Goal: Information Seeking & Learning: Find specific fact

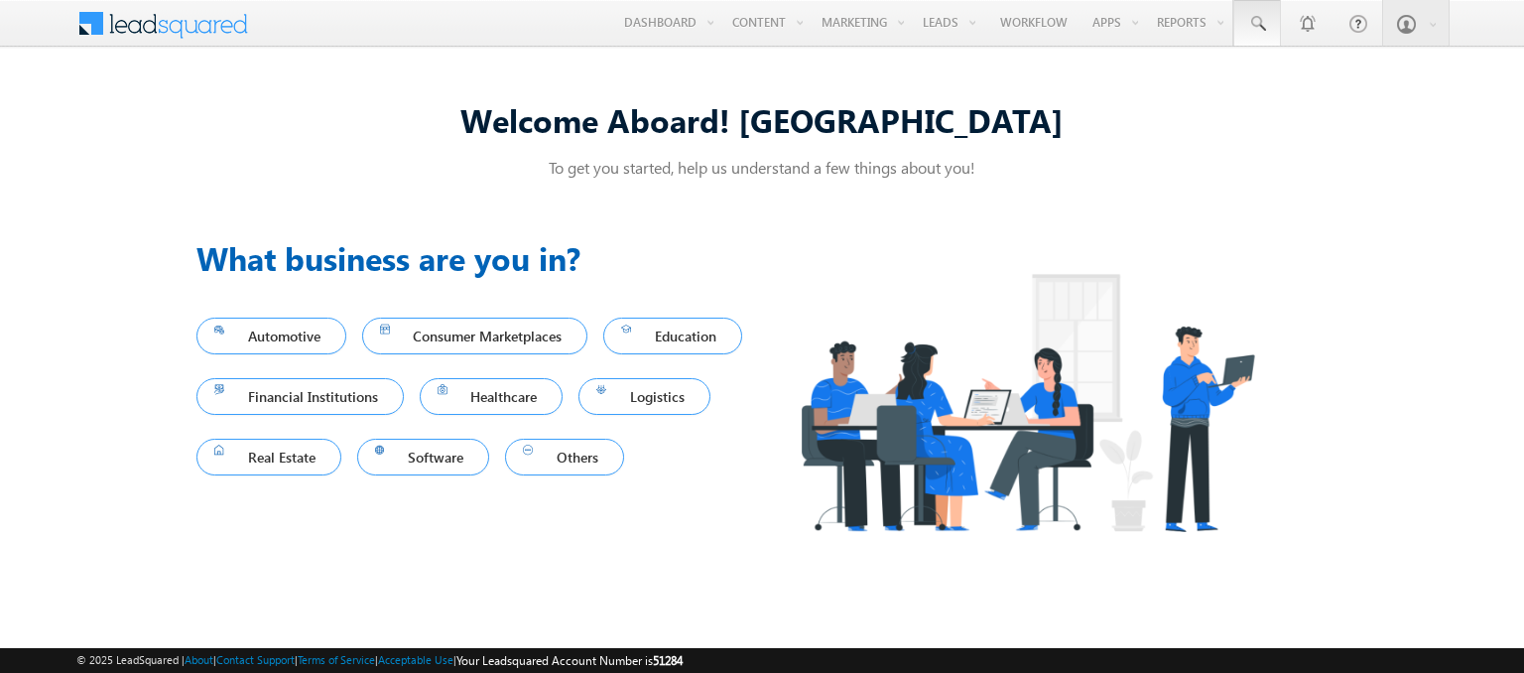
click at [1258, 24] on span at bounding box center [1257, 24] width 20 height 20
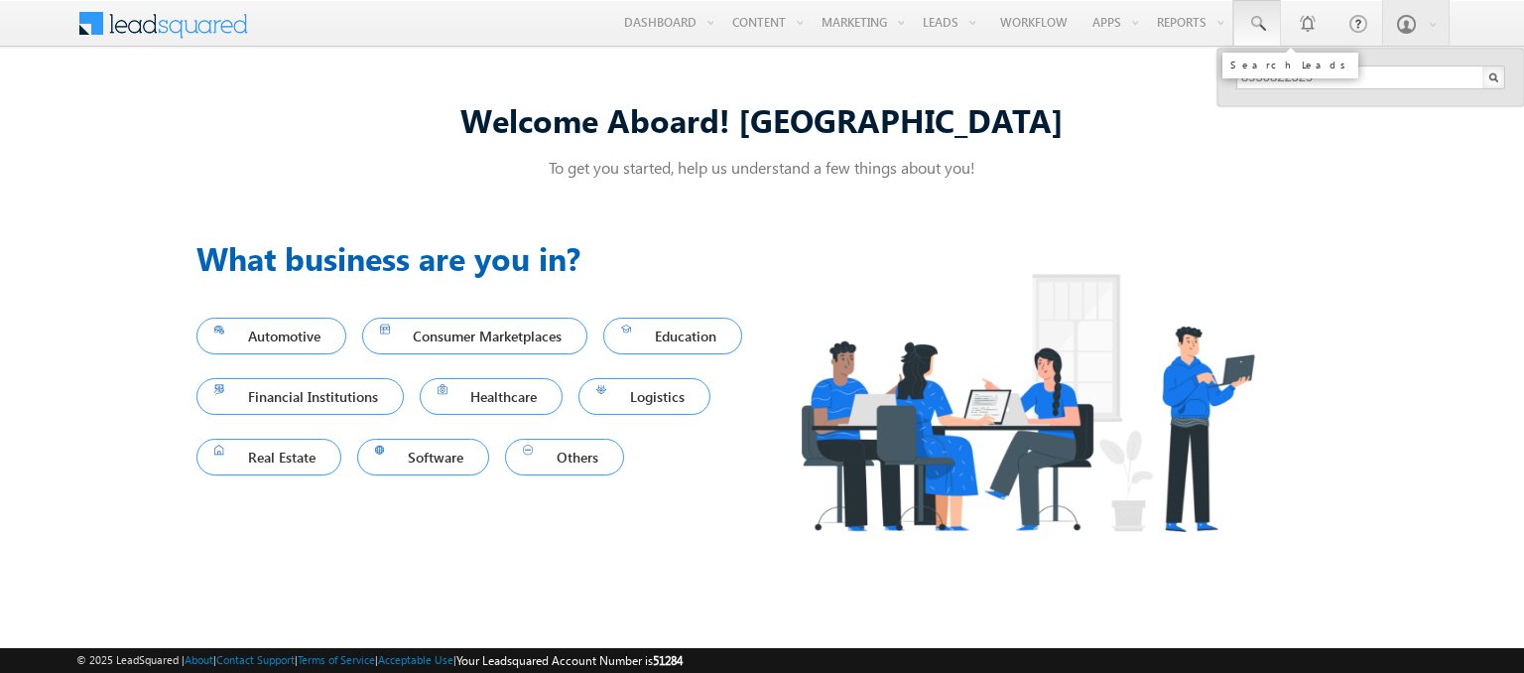
type input "8930822329"
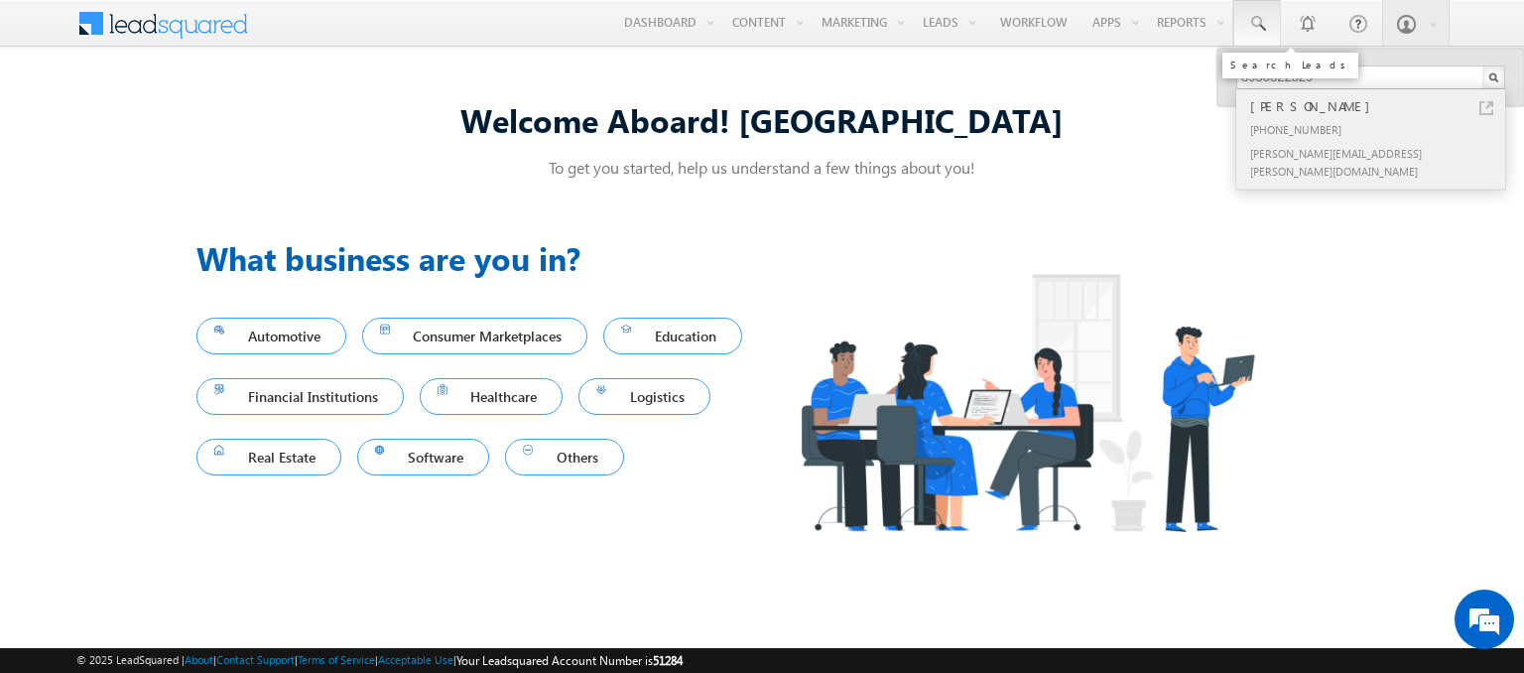
click at [1379, 105] on div "[PERSON_NAME]" at bounding box center [1379, 106] width 266 height 22
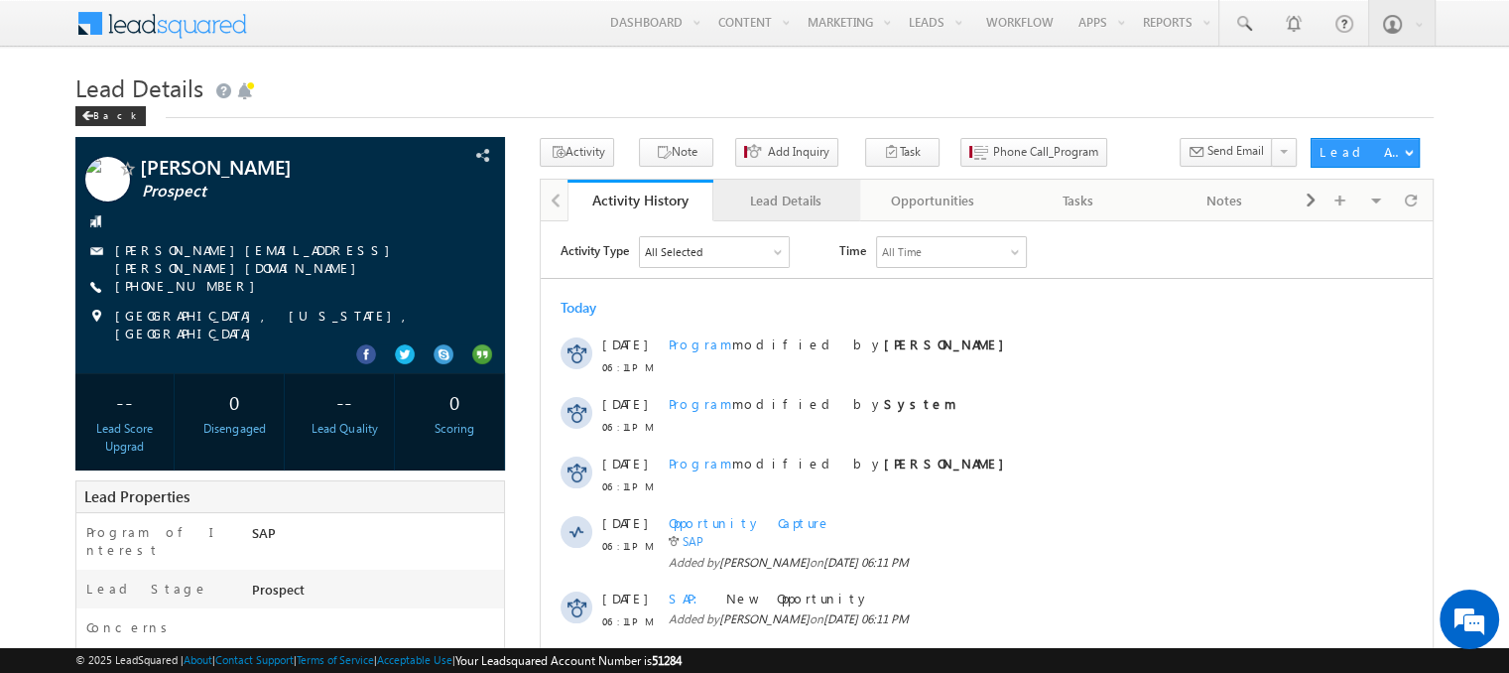
click at [785, 200] on div "Lead Details" at bounding box center [785, 200] width 112 height 24
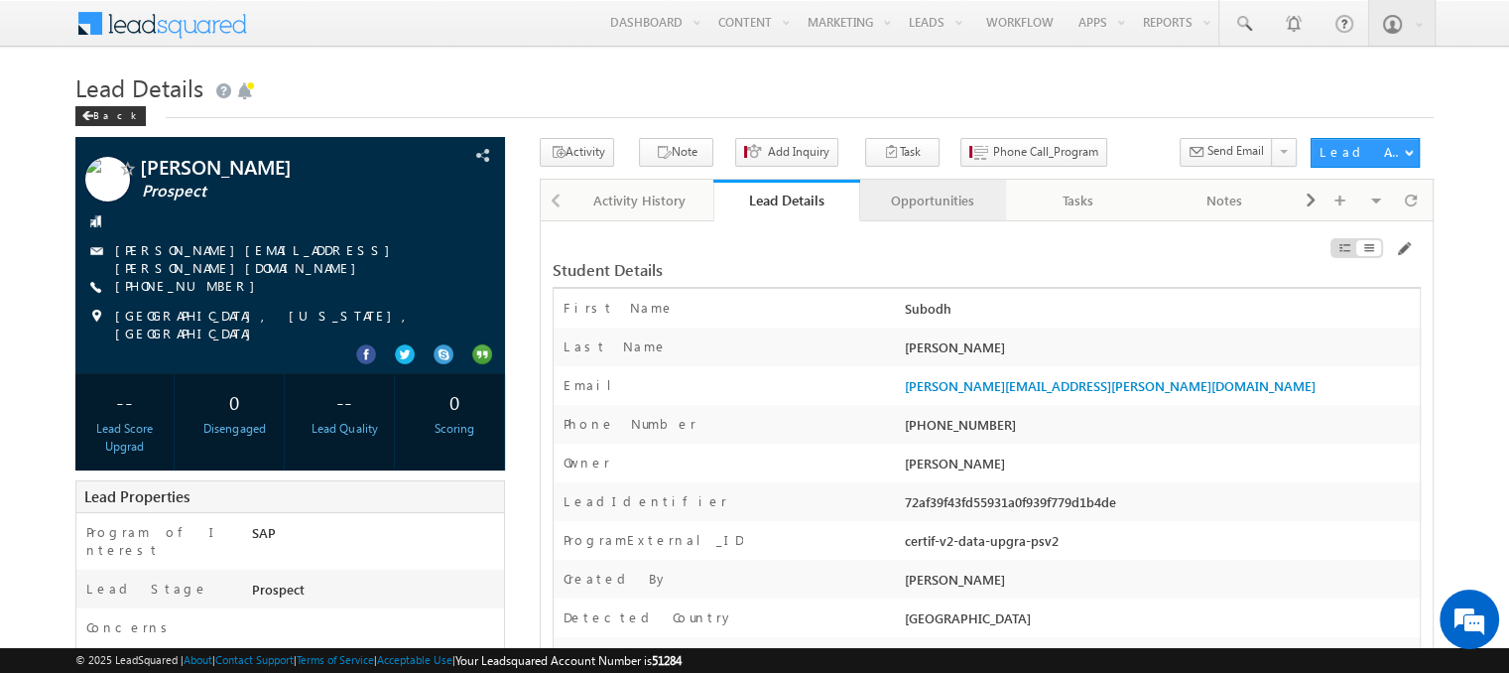
click at [932, 200] on div "Opportunities" at bounding box center [932, 200] width 112 height 24
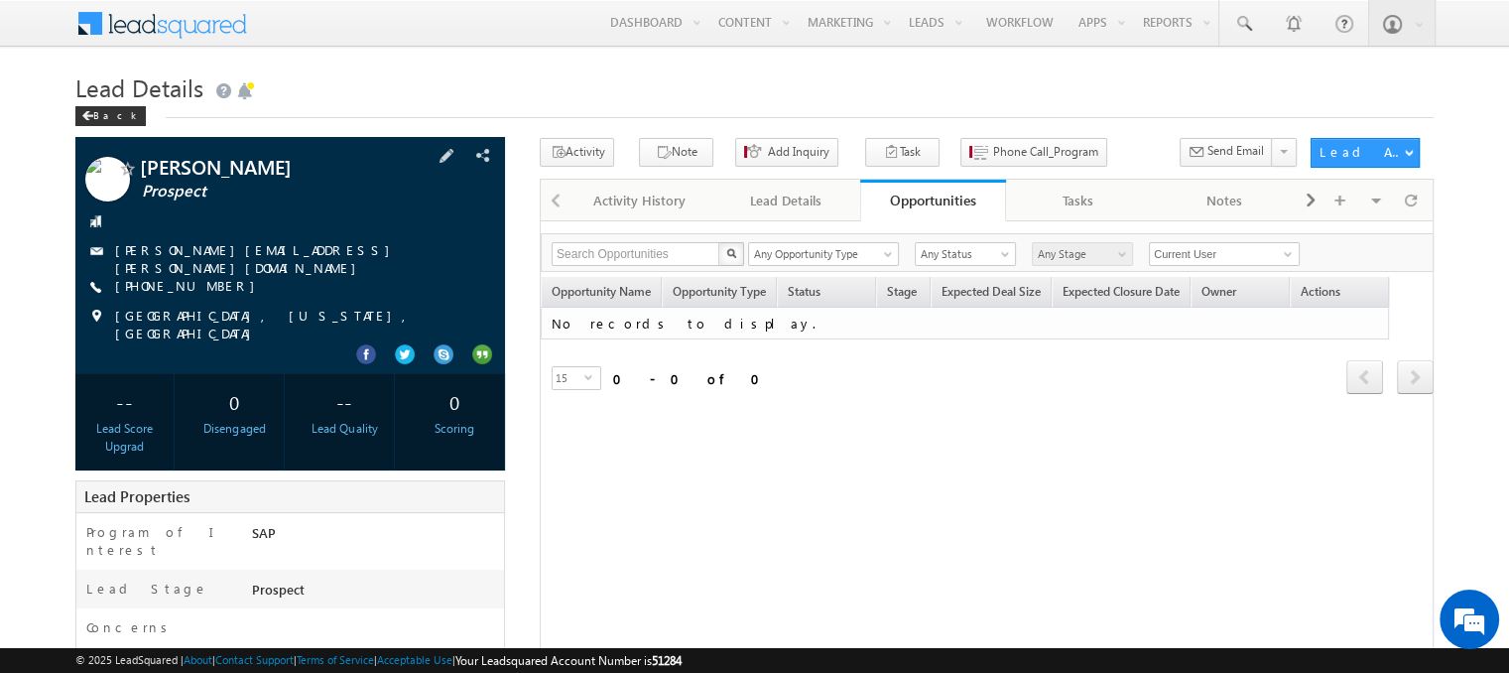
click at [360, 246] on div "[PERSON_NAME][EMAIL_ADDRESS][PERSON_NAME][DOMAIN_NAME]" at bounding box center [290, 251] width 410 height 20
copy div "[PERSON_NAME][EMAIL_ADDRESS][PERSON_NAME][DOMAIN_NAME]"
click at [603, 98] on h1 "Lead Details" at bounding box center [754, 85] width 1358 height 39
